Goal: Transaction & Acquisition: Purchase product/service

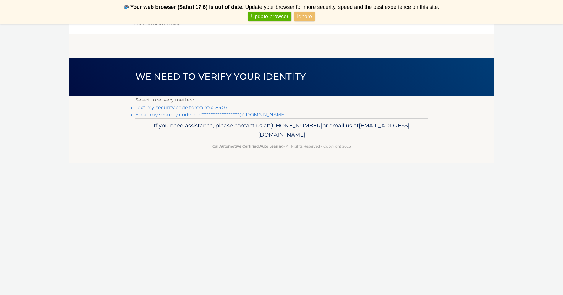
click at [164, 107] on link "Text my security code to xxx-xxx-8407" at bounding box center [181, 108] width 92 height 6
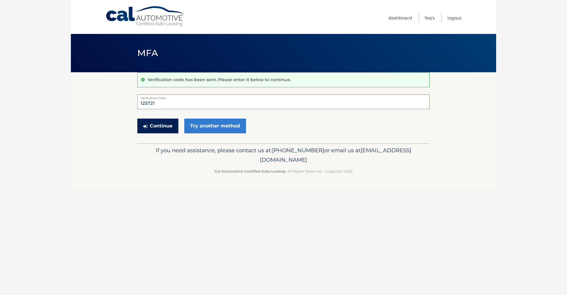
type input "125721"
click at [154, 124] on button "Continue" at bounding box center [157, 126] width 41 height 15
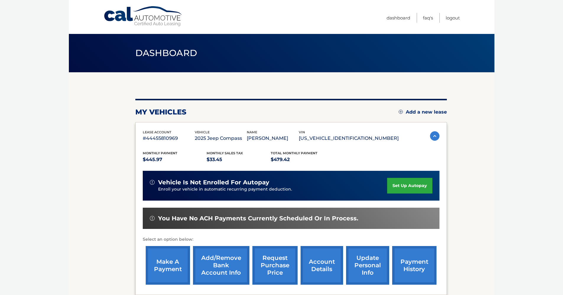
click at [169, 268] on link "make a payment" at bounding box center [168, 265] width 44 height 39
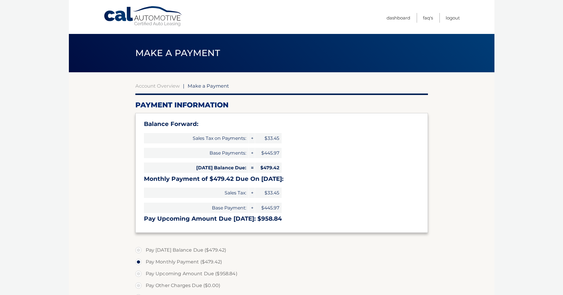
select select "YmUxMzEwNmEtZTA0OC00ODZmLWJjOWYtY2Y4OTY1Yzk2ZjRh"
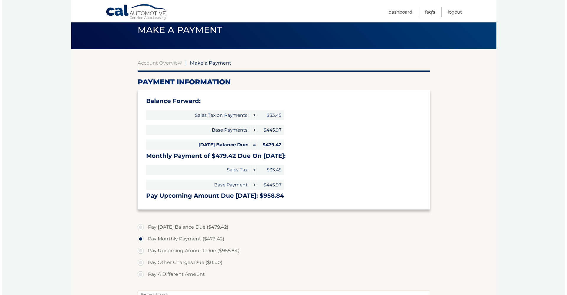
scroll to position [128, 0]
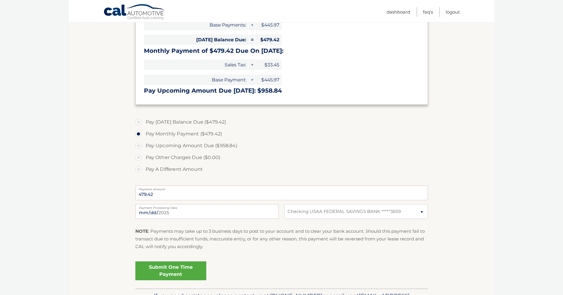
click at [162, 268] on link "Submit One Time Payment" at bounding box center [170, 271] width 71 height 19
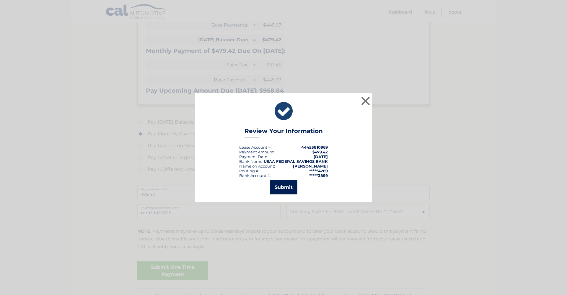
click at [287, 189] on button "Submit" at bounding box center [283, 187] width 27 height 14
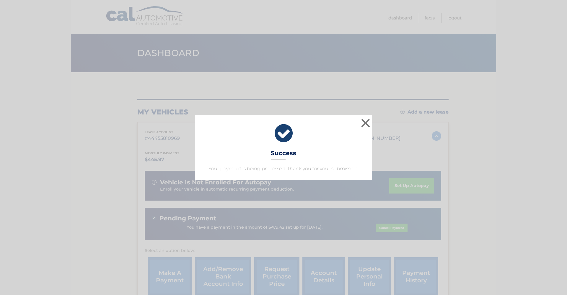
click at [368, 123] on button "×" at bounding box center [366, 123] width 12 height 12
